Goal: Information Seeking & Learning: Find specific fact

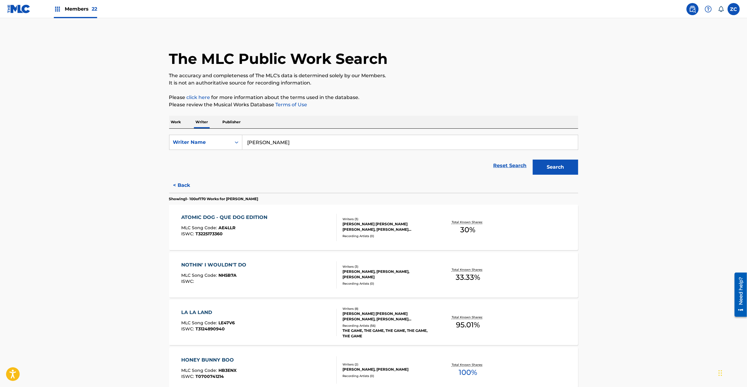
click at [22, 10] on img at bounding box center [18, 9] width 23 height 9
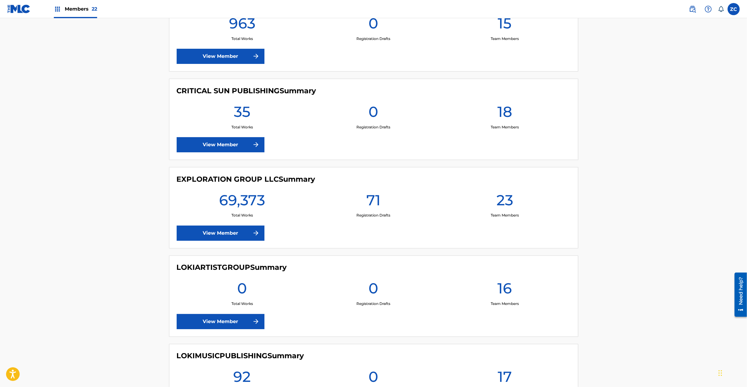
scroll to position [915, 0]
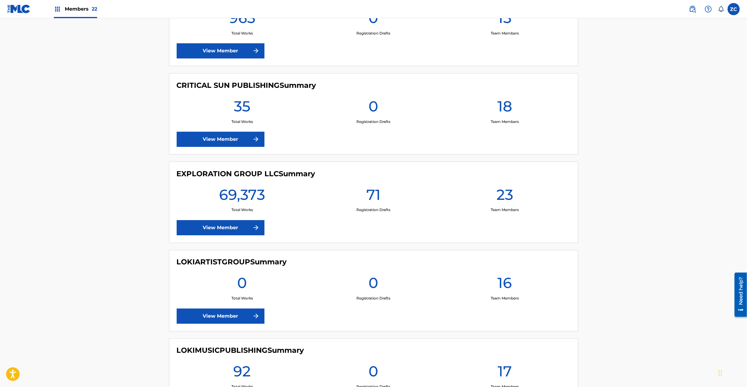
click at [230, 235] on link "View Member" at bounding box center [221, 227] width 88 height 15
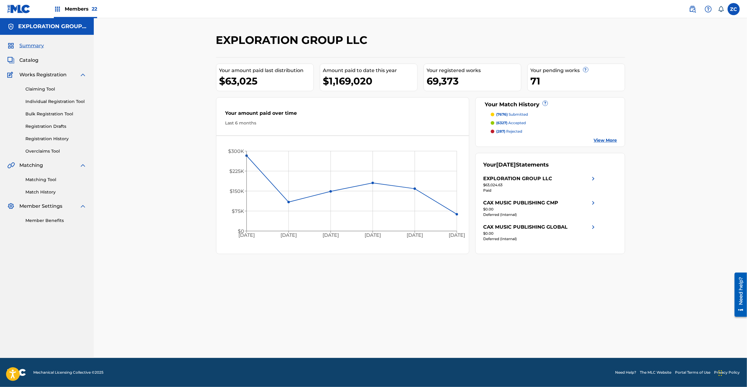
click at [35, 58] on span "Catalog" at bounding box center [28, 60] width 19 height 7
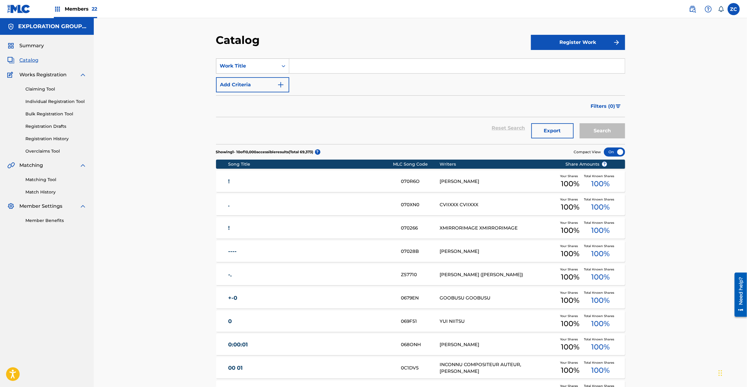
click at [234, 68] on div "Work Title" at bounding box center [247, 65] width 54 height 7
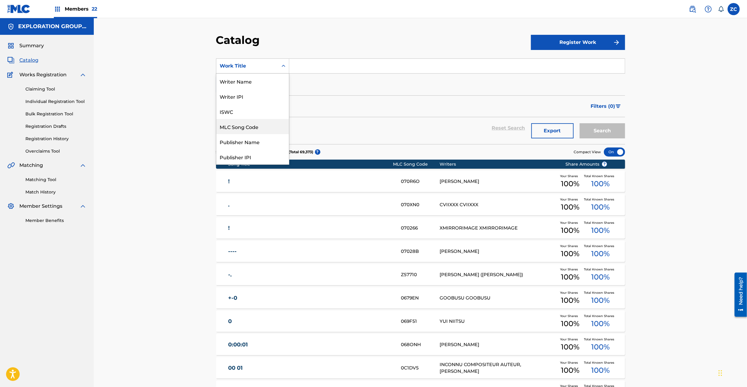
click at [242, 132] on div "MLC Song Code" at bounding box center [252, 126] width 73 height 15
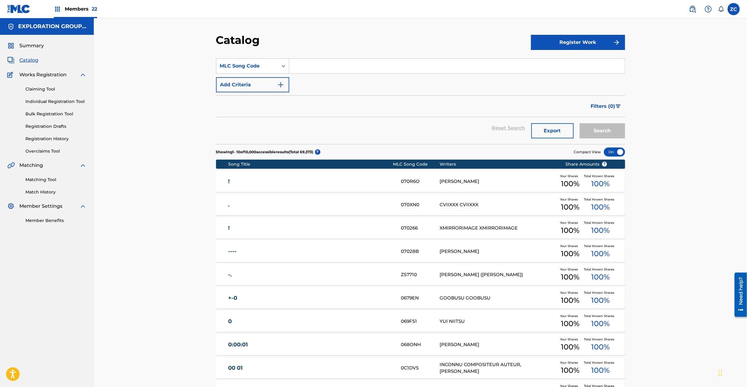
click at [328, 70] on input "Search Form" at bounding box center [457, 66] width 336 height 15
paste input "4A0FFA"
type input "4A0FFA"
click at [604, 132] on button "Search" at bounding box center [602, 130] width 45 height 15
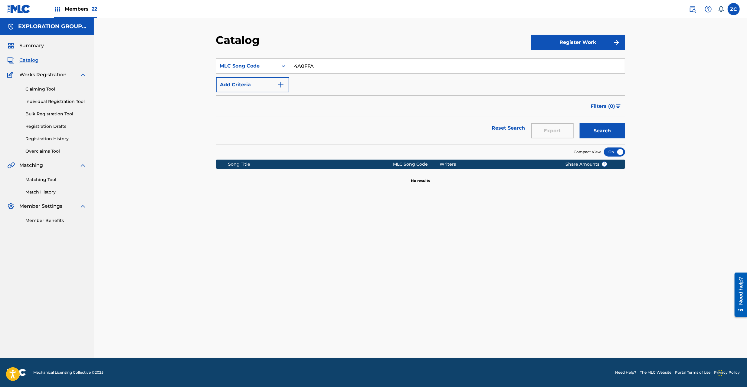
click at [696, 6] on img at bounding box center [692, 8] width 7 height 7
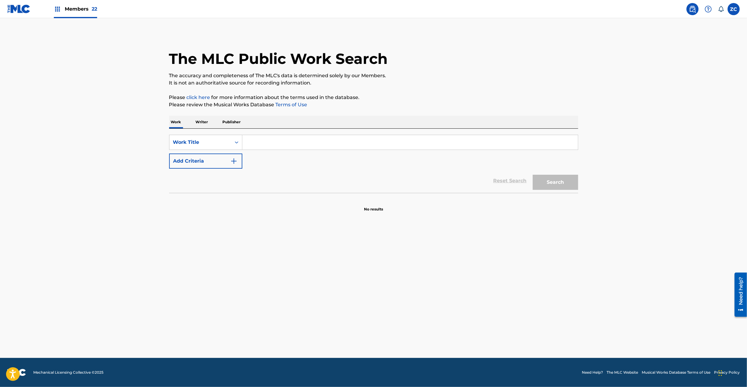
click at [252, 146] on input "Search Form" at bounding box center [410, 142] width 336 height 15
click at [202, 145] on div "Work Title" at bounding box center [200, 142] width 54 height 7
click at [200, 162] on div "Writer Name" at bounding box center [205, 157] width 73 height 15
click at [210, 144] on div "Writer Name" at bounding box center [200, 142] width 54 height 7
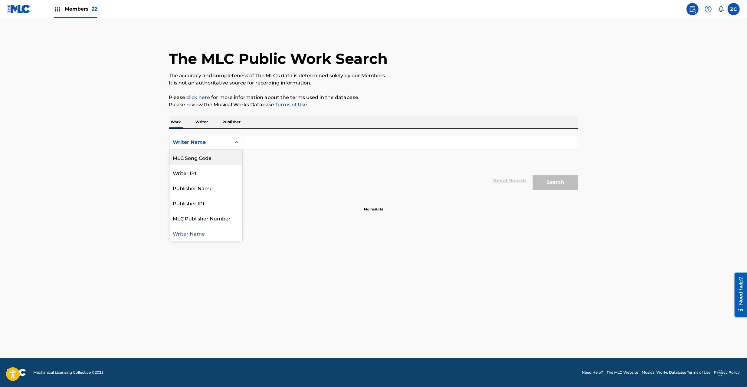
click at [205, 163] on div "MLC Song Code" at bounding box center [205, 157] width 73 height 15
click at [285, 138] on input "Search Form" at bounding box center [410, 142] width 336 height 15
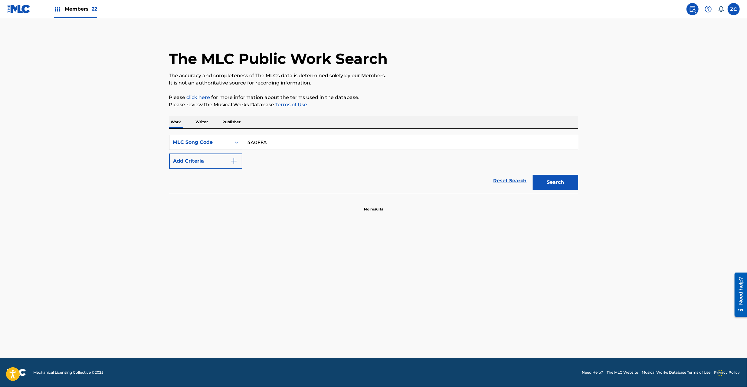
type input "4A0FFA"
click at [562, 185] on button "Search" at bounding box center [555, 182] width 45 height 15
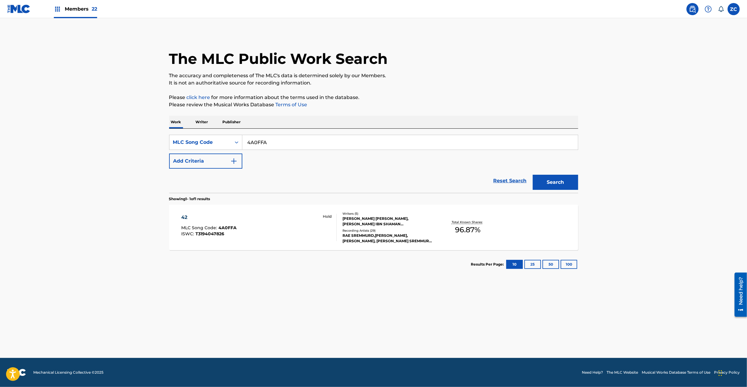
click at [304, 242] on div "42 MLC Song Code : 4A0FFA ISWC : T3194047826 Hold Writers ( 5 ) [PERSON_NAME] […" at bounding box center [373, 227] width 409 height 45
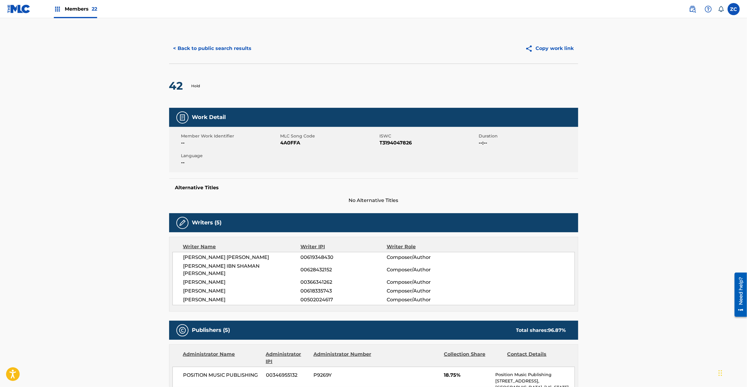
click at [225, 54] on button "< Back to public search results" at bounding box center [212, 48] width 87 height 15
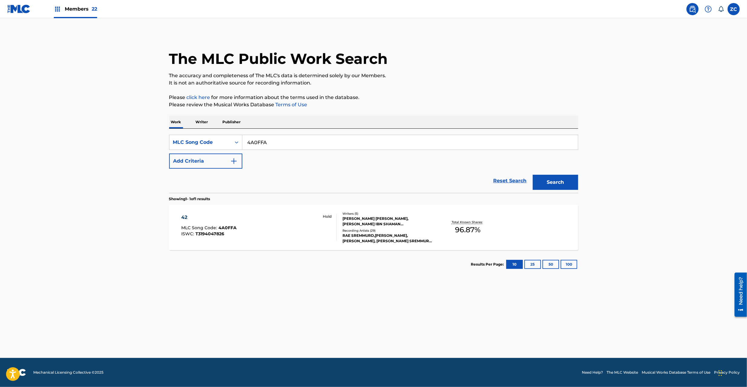
click at [280, 143] on input "4A0FFA" at bounding box center [410, 142] width 336 height 15
paste input "AB2H08"
type input "AB2H08"
click at [555, 182] on button "Search" at bounding box center [555, 182] width 45 height 15
click at [264, 238] on div "ALL NIGHT LONG MLC Song Code : AB2H08 ISWC :" at bounding box center [259, 227] width 156 height 27
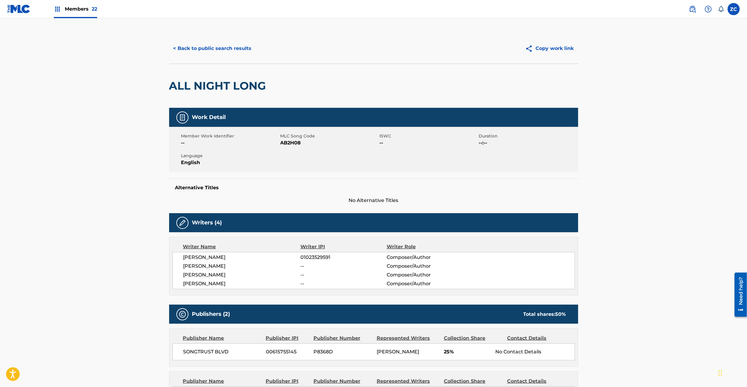
scroll to position [129, 0]
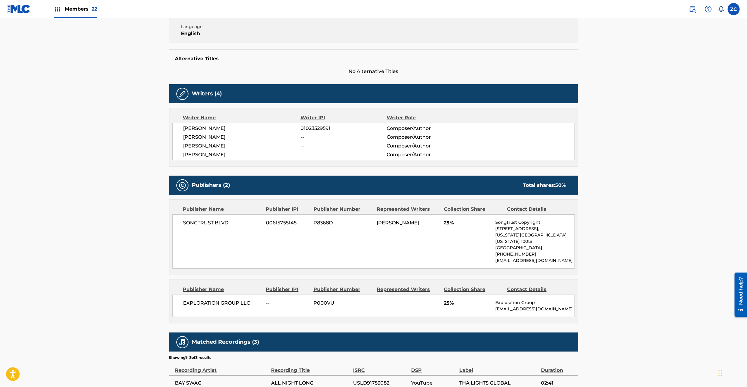
click at [191, 154] on span "[PERSON_NAME]" at bounding box center [241, 154] width 117 height 7
drag, startPoint x: 191, startPoint y: 154, endPoint x: 209, endPoint y: 154, distance: 17.6
click at [209, 154] on span "[PERSON_NAME]" at bounding box center [241, 154] width 117 height 7
copy span "[PERSON_NAME]"
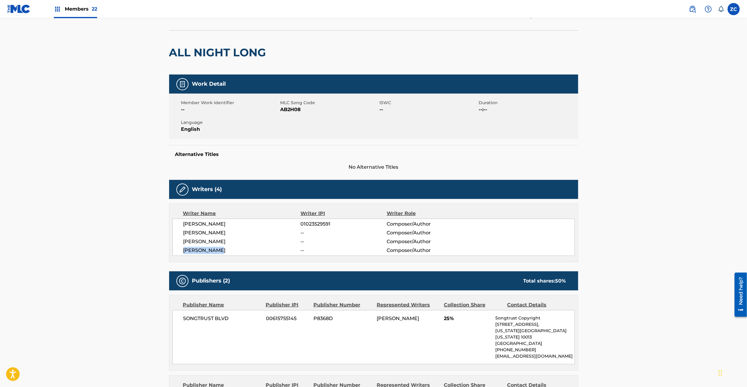
scroll to position [0, 0]
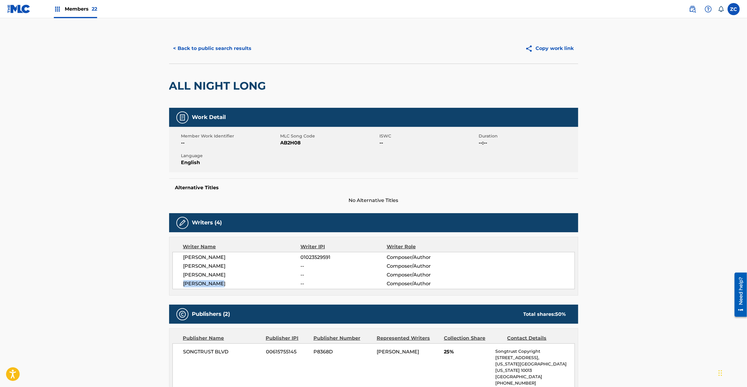
click at [25, 10] on img at bounding box center [18, 9] width 23 height 9
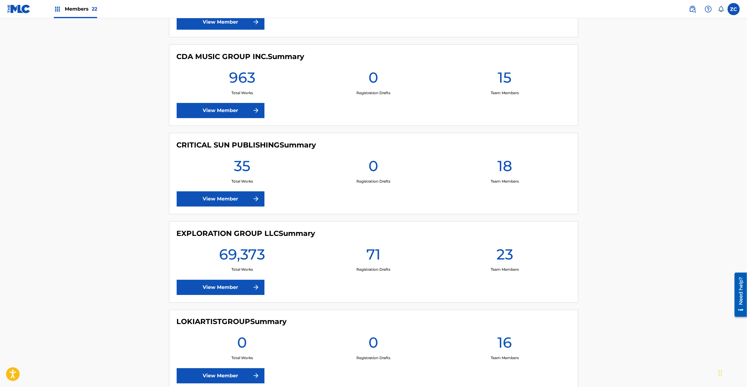
scroll to position [861, 0]
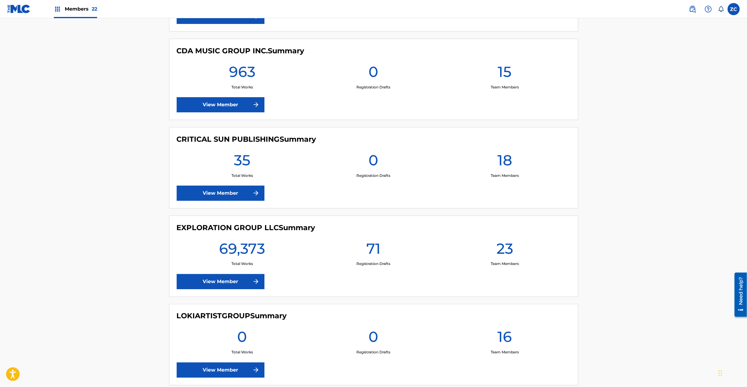
click at [229, 285] on link "View Member" at bounding box center [221, 281] width 88 height 15
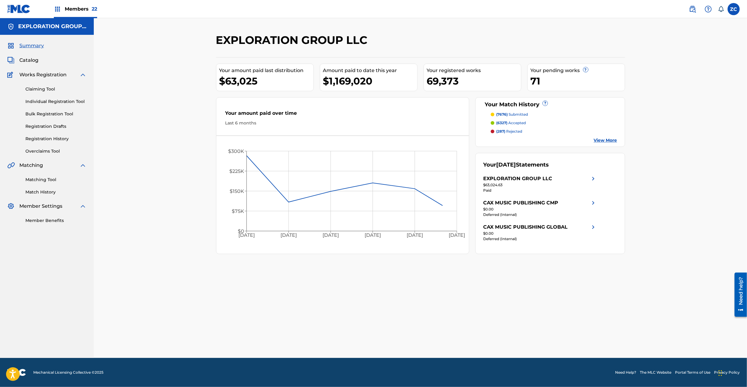
click at [33, 57] on span "Catalog" at bounding box center [28, 60] width 19 height 7
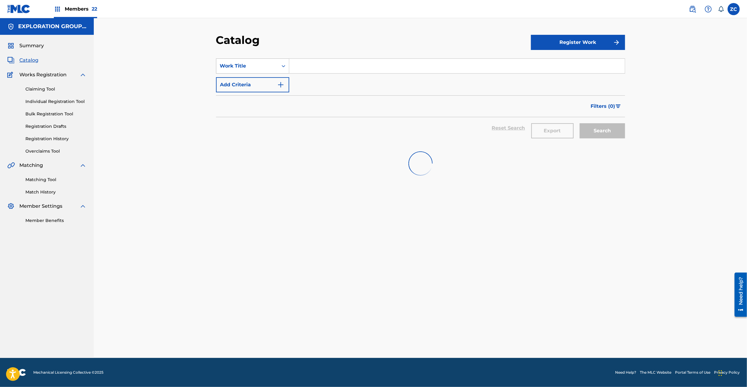
click at [241, 64] on div "Work Title" at bounding box center [247, 65] width 54 height 7
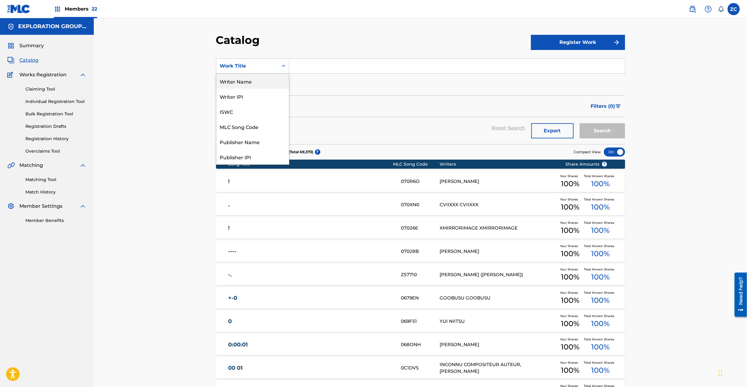
click at [245, 82] on div "Writer Name" at bounding box center [252, 81] width 73 height 15
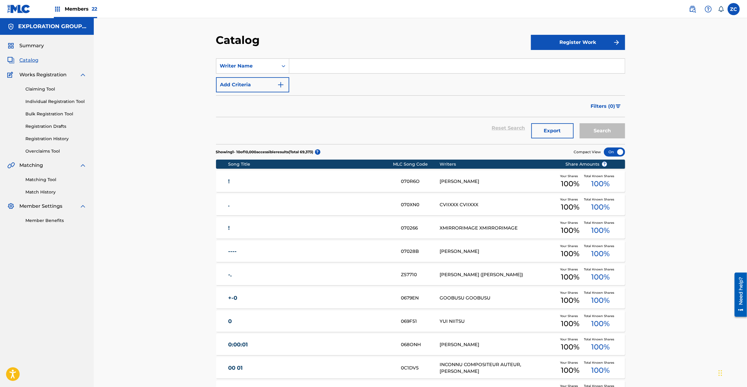
click at [315, 74] on div "SearchWithCriteria0fe25377-b719-4407-bf33-5d8964470bed Writer Name Add Criteria" at bounding box center [420, 75] width 409 height 34
click at [325, 63] on input "Search Form" at bounding box center [457, 66] width 336 height 15
paste input "[PERSON_NAME]"
type input "[PERSON_NAME]"
click at [597, 132] on button "Search" at bounding box center [602, 130] width 45 height 15
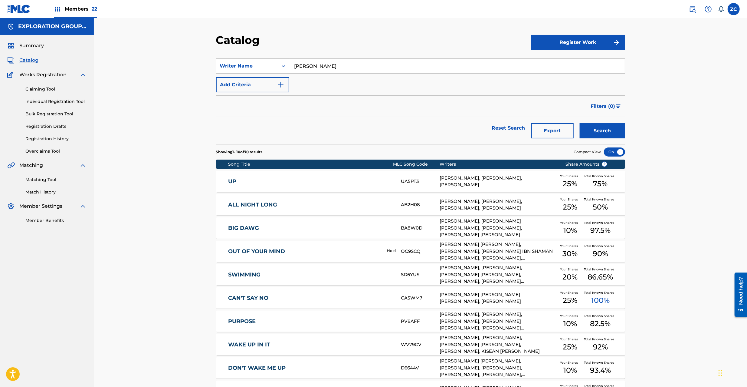
click at [564, 130] on button "Export" at bounding box center [552, 130] width 42 height 15
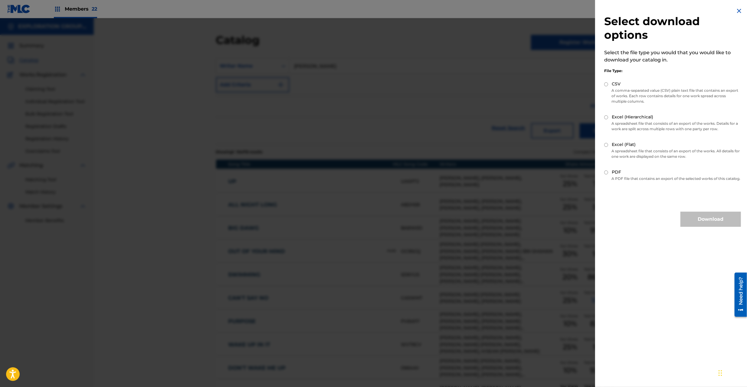
click at [606, 85] on input "CSV" at bounding box center [606, 84] width 4 height 4
radio input "true"
click at [699, 219] on button "Download" at bounding box center [711, 219] width 61 height 15
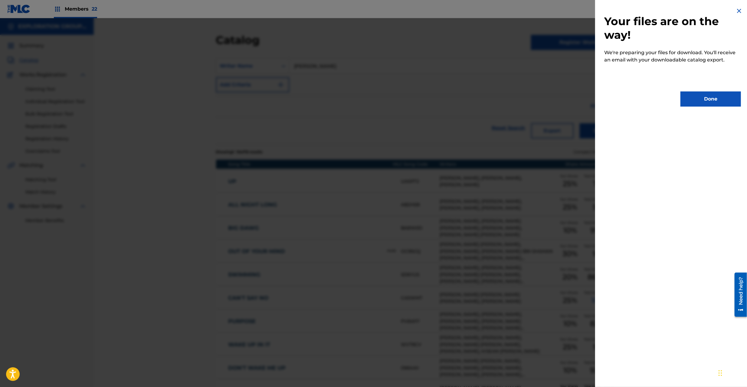
click at [712, 98] on button "Done" at bounding box center [711, 98] width 61 height 15
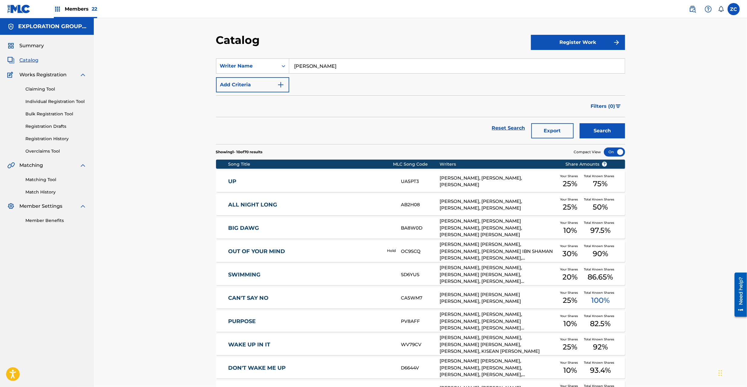
click at [697, 9] on link at bounding box center [693, 9] width 12 height 12
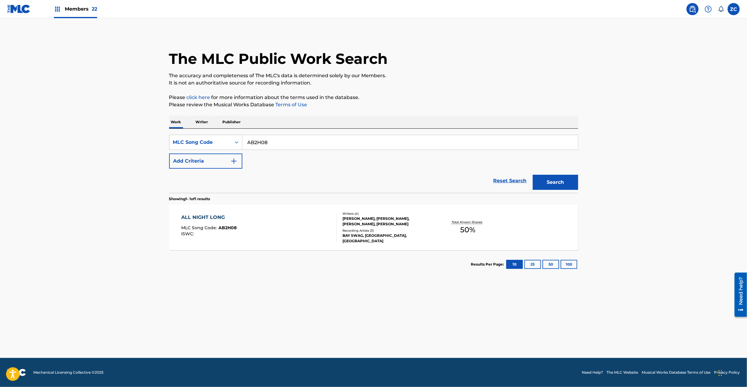
click at [11, 10] on img at bounding box center [18, 9] width 23 height 9
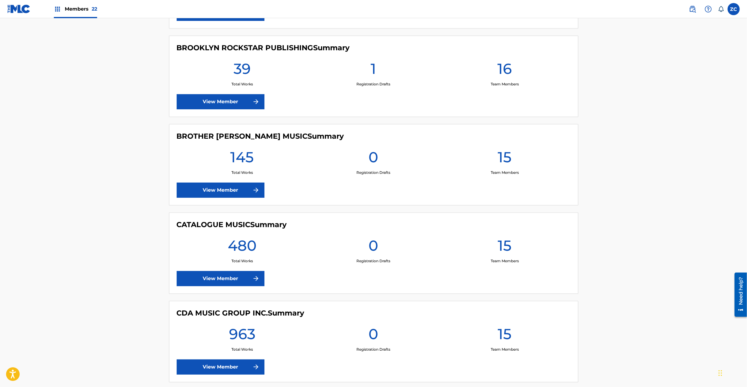
scroll to position [861, 0]
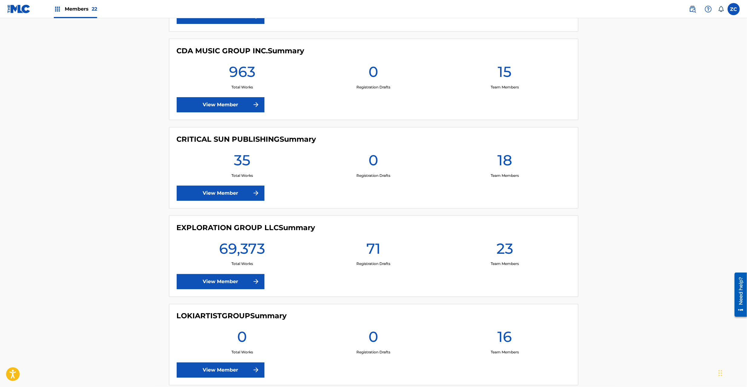
click at [220, 287] on link "View Member" at bounding box center [221, 281] width 88 height 15
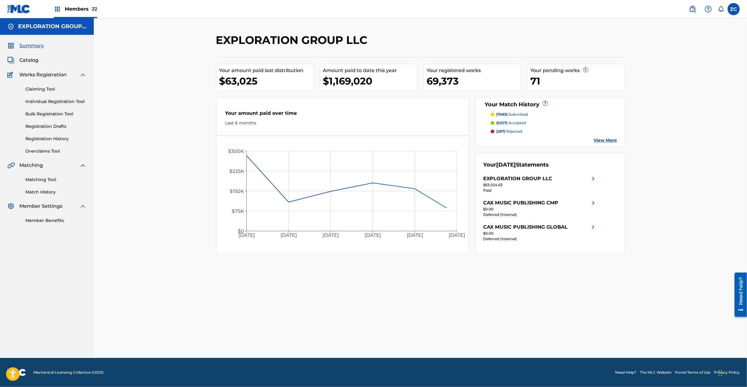
click at [28, 58] on span "Catalog" at bounding box center [28, 60] width 19 height 7
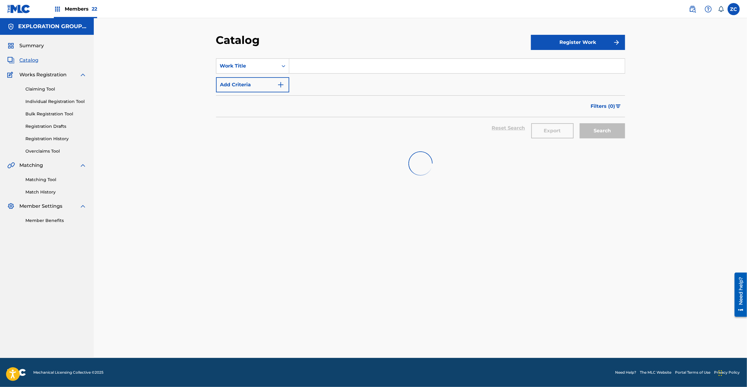
click at [362, 64] on input "Search Form" at bounding box center [457, 66] width 336 height 15
paste input "Transform Ya"
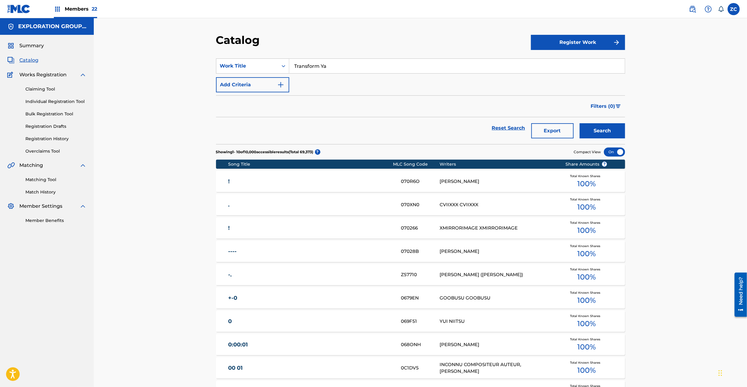
type input "Transform Ya"
click at [600, 133] on button "Search" at bounding box center [602, 130] width 45 height 15
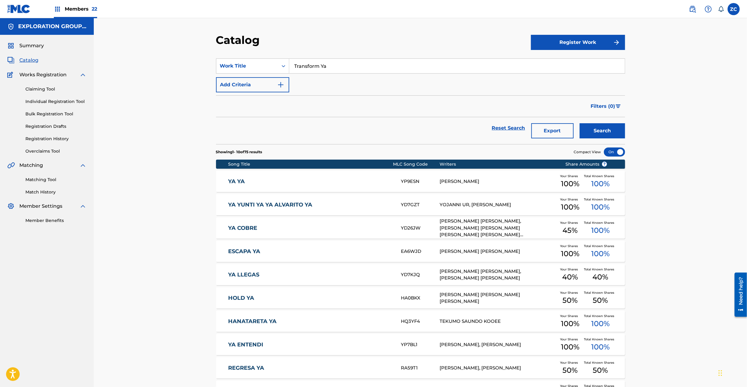
click at [695, 10] on img at bounding box center [692, 8] width 7 height 7
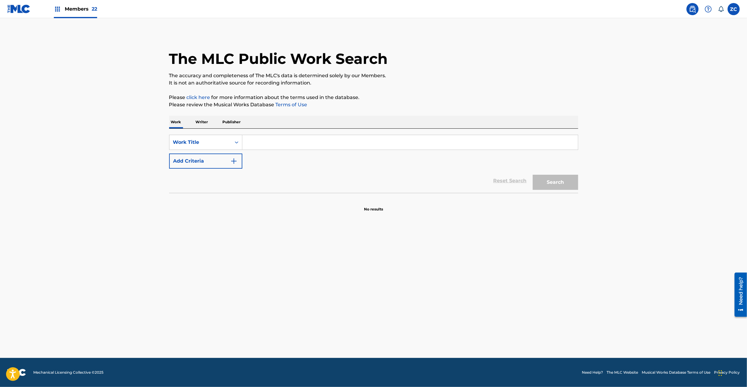
drag, startPoint x: 269, startPoint y: 141, endPoint x: 246, endPoint y: 158, distance: 28.8
click at [269, 141] on input "Search Form" at bounding box center [410, 142] width 336 height 15
paste input "Transform Ya"
type input "Transform Ya"
click at [223, 167] on button "Add Criteria" at bounding box center [205, 160] width 73 height 15
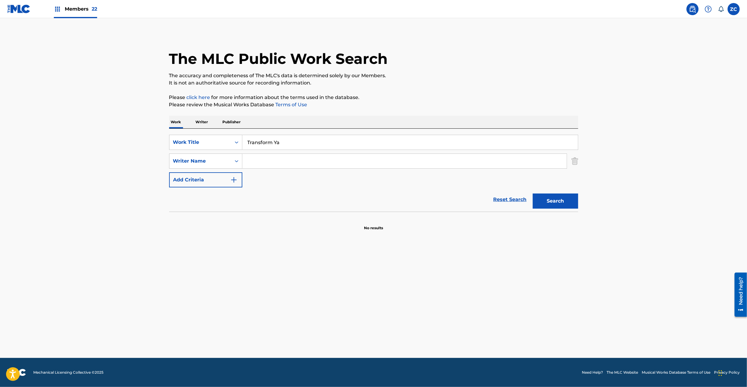
click at [295, 160] on input "Search Form" at bounding box center [404, 161] width 324 height 15
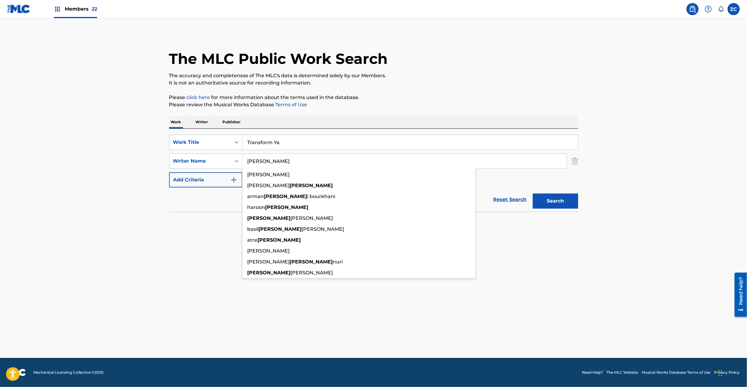
type input "[PERSON_NAME]"
drag, startPoint x: 531, startPoint y: 249, endPoint x: 551, endPoint y: 209, distance: 44.7
click at [532, 249] on main "The MLC Public Work Search The accuracy and completeness of The MLC's data is d…" at bounding box center [373, 188] width 747 height 340
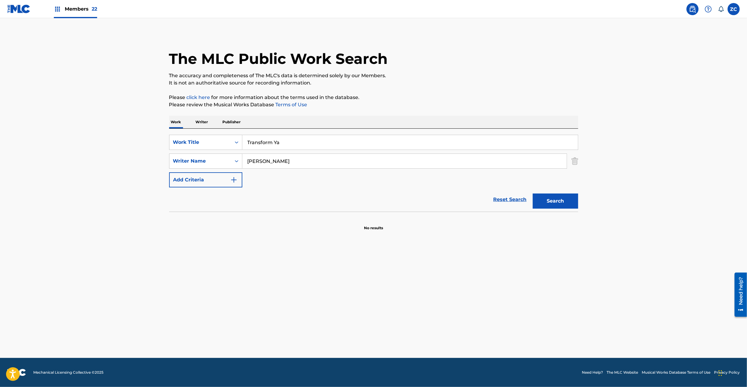
click at [556, 199] on button "Search" at bounding box center [555, 200] width 45 height 15
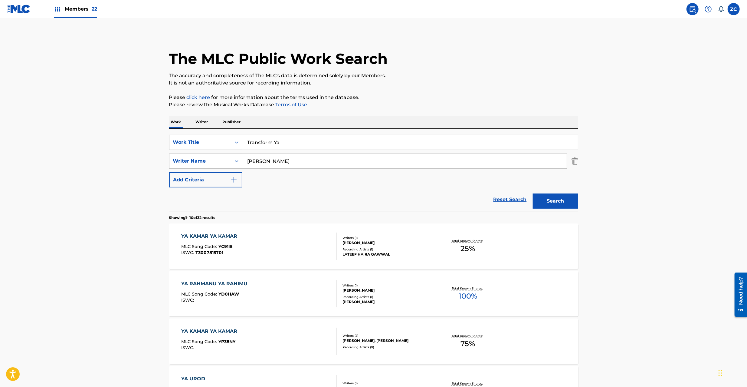
click at [503, 199] on link "Reset Search" at bounding box center [510, 199] width 39 height 13
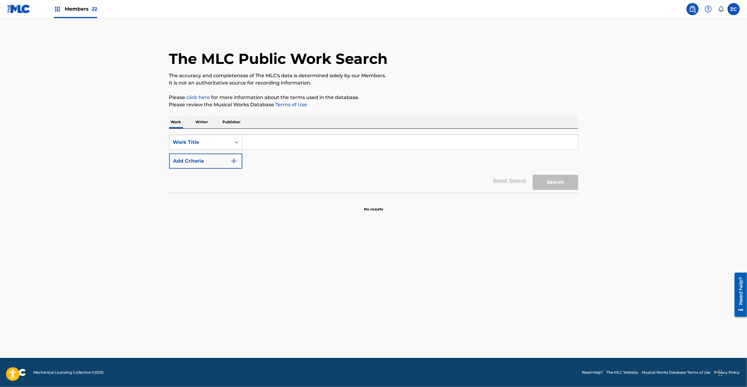
click at [219, 139] on div "Work Title" at bounding box center [200, 142] width 54 height 7
click at [197, 176] on div "ISWC" at bounding box center [205, 172] width 73 height 15
click at [260, 153] on div "SearchWithCriteriaecee2cc7-46e3-48ee-8455-83f0a7e084e5 ISWC Add Criteria" at bounding box center [373, 152] width 409 height 34
click at [273, 143] on input "Search Form" at bounding box center [410, 142] width 336 height 15
paste input "T3004611563"
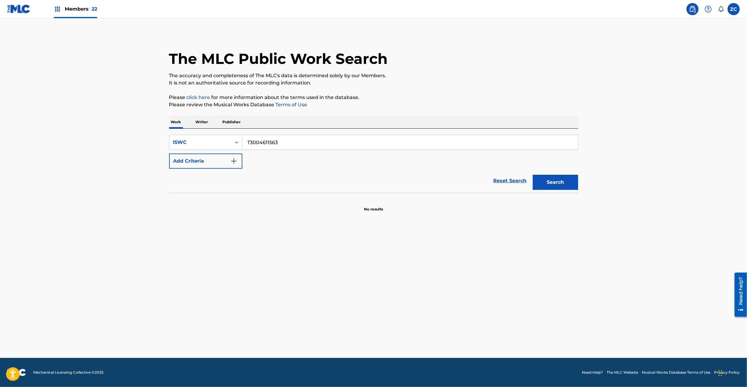
type input "T3004611563"
click at [554, 180] on button "Search" at bounding box center [555, 182] width 45 height 15
drag, startPoint x: 315, startPoint y: 147, endPoint x: 198, endPoint y: 70, distance: 140.2
click at [150, 132] on main "The MLC Public Work Search The accuracy and completeness of The MLC's data is d…" at bounding box center [373, 188] width 747 height 340
drag, startPoint x: 505, startPoint y: 182, endPoint x: 502, endPoint y: 165, distance: 17.5
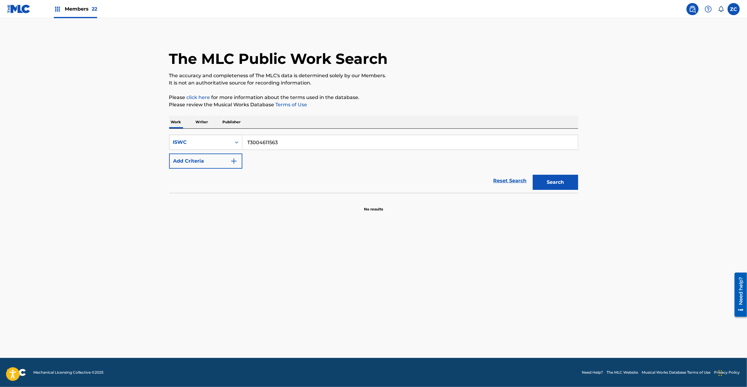
click at [505, 182] on link "Reset Search" at bounding box center [510, 180] width 39 height 13
click at [490, 142] on input "Search Form" at bounding box center [410, 142] width 336 height 15
paste input "TRANSFORM YA"
type input "TRANSFORM YA"
click at [225, 161] on button "Add Criteria" at bounding box center [205, 160] width 73 height 15
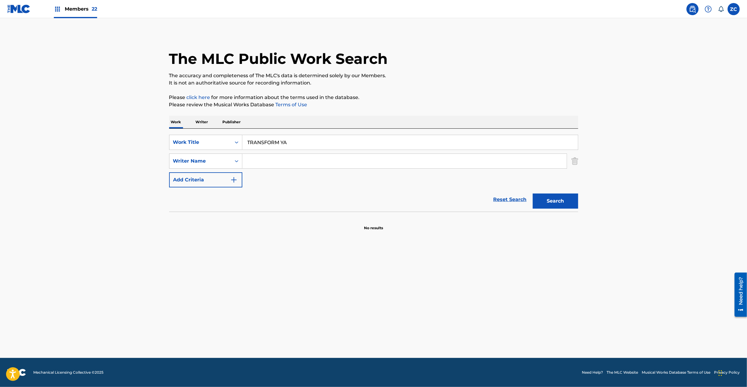
click at [243, 161] on input "Search Form" at bounding box center [404, 161] width 324 height 15
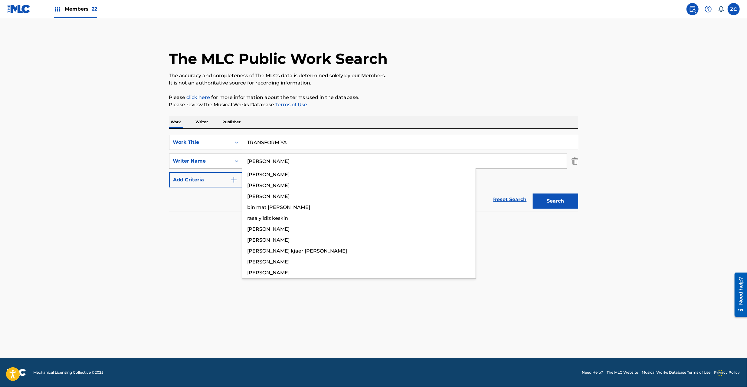
type input "[PERSON_NAME]"
click at [533, 193] on button "Search" at bounding box center [555, 200] width 45 height 15
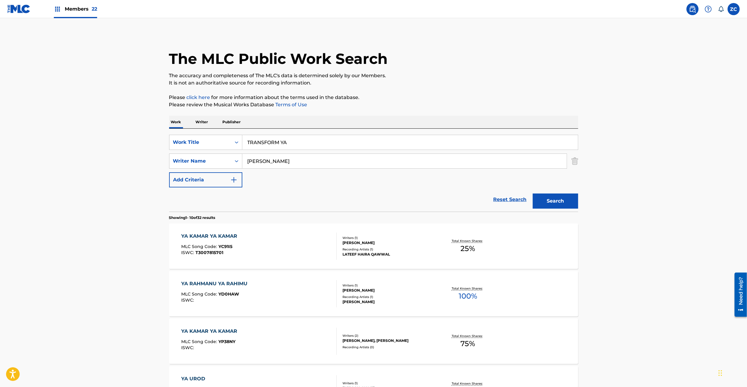
click at [85, 160] on main "The MLC Public Work Search The accuracy and completeness of The MLC's data is d…" at bounding box center [373, 374] width 747 height 712
drag, startPoint x: 561, startPoint y: 201, endPoint x: 549, endPoint y: 200, distance: 11.6
click at [560, 201] on button "Search" at bounding box center [555, 200] width 45 height 15
click at [286, 141] on input "TRANSFORM YA" at bounding box center [410, 142] width 336 height 15
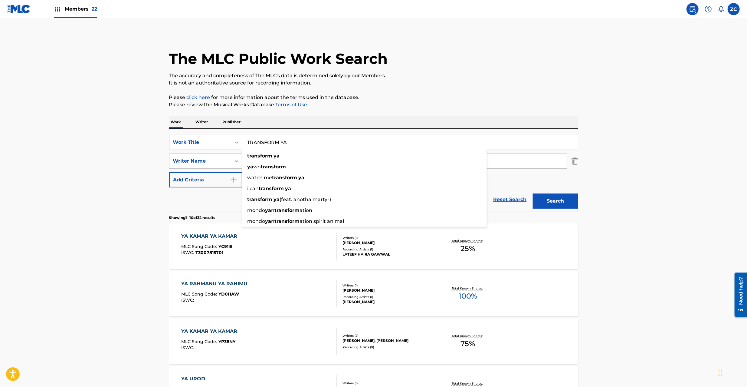
click at [286, 141] on input "TRANSFORM YA" at bounding box center [410, 142] width 336 height 15
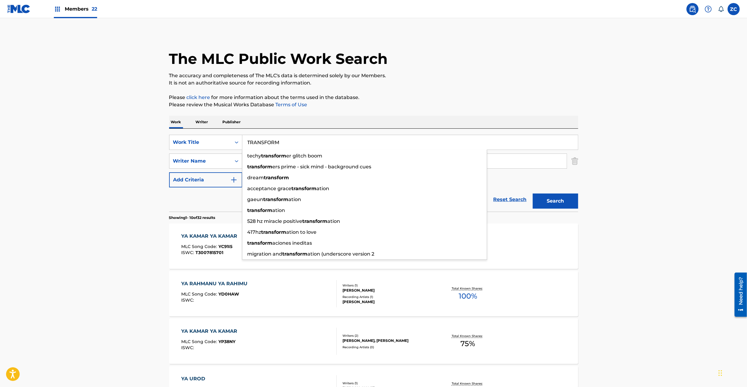
type input "TRANSFORM"
click at [556, 199] on button "Search" at bounding box center [555, 200] width 45 height 15
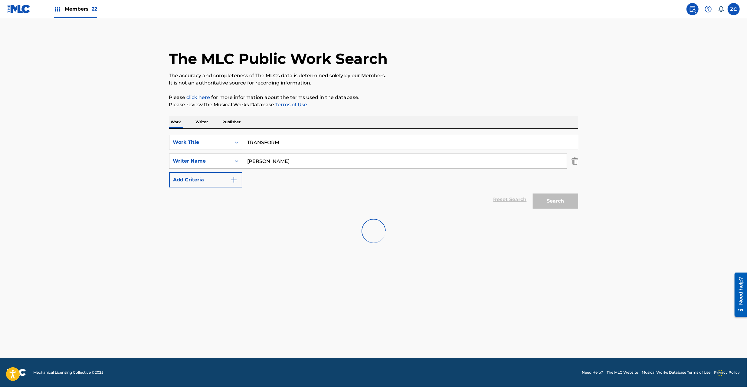
click at [642, 181] on main "The MLC Public Work Search The accuracy and completeness of The MLC's data is d…" at bounding box center [373, 188] width 747 height 340
